Goal: Navigation & Orientation: Understand site structure

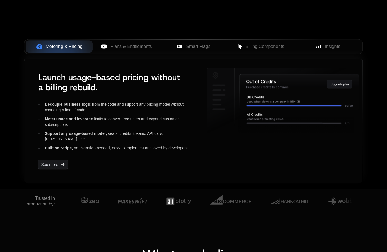
scroll to position [197, 0]
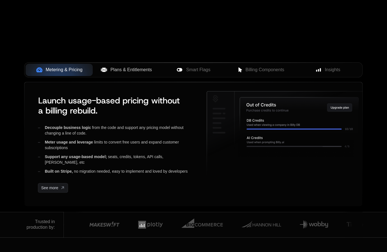
click at [137, 72] on span "Plans & Entitlements" at bounding box center [131, 70] width 42 height 7
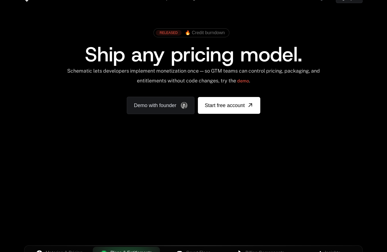
scroll to position [0, 0]
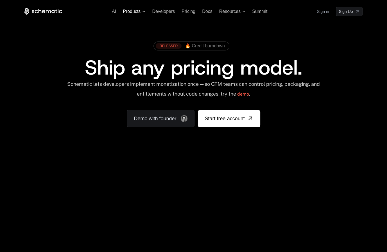
click at [145, 12] on span "Products" at bounding box center [134, 11] width 22 height 5
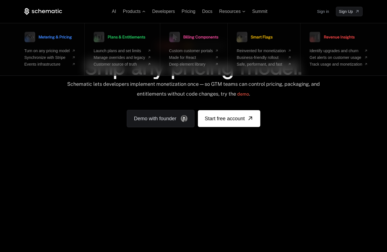
click at [40, 10] on icon at bounding box center [39, 11] width 3 height 4
